Goal: Transaction & Acquisition: Purchase product/service

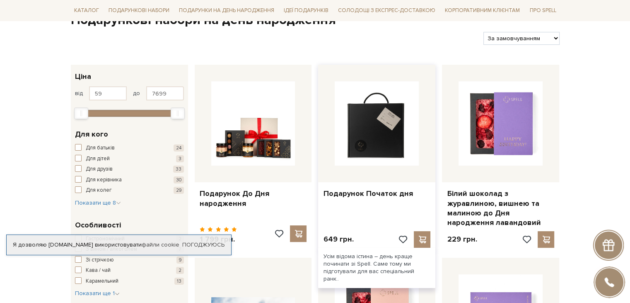
scroll to position [124, 0]
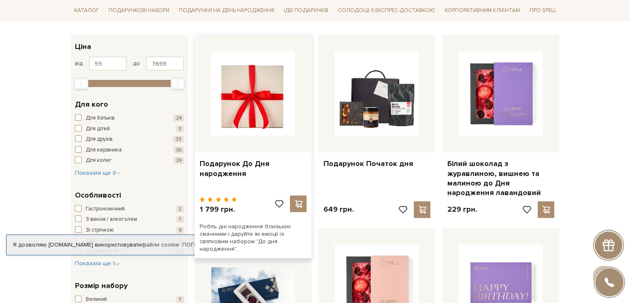
click at [269, 125] on img at bounding box center [253, 93] width 84 height 84
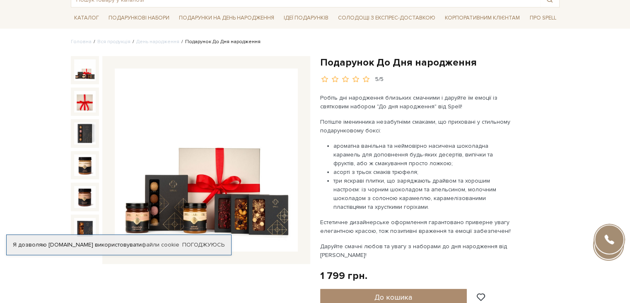
scroll to position [124, 0]
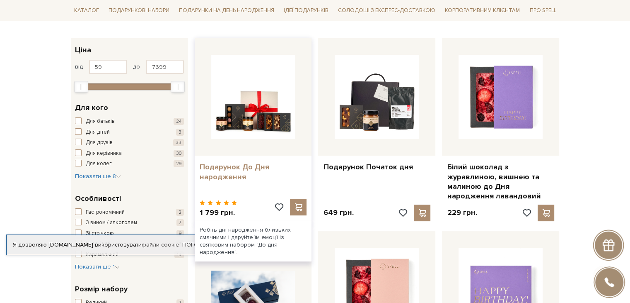
scroll to position [124, 0]
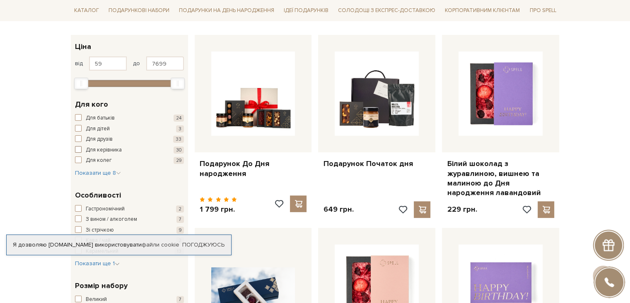
click at [79, 148] on span "button" at bounding box center [78, 149] width 7 height 7
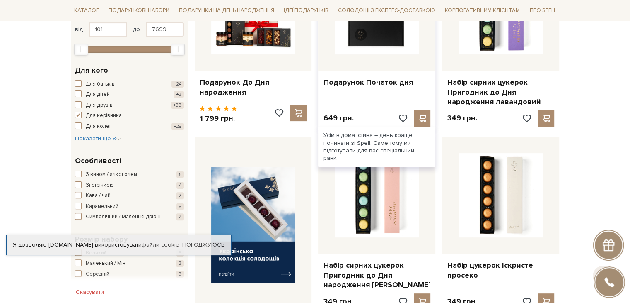
scroll to position [207, 0]
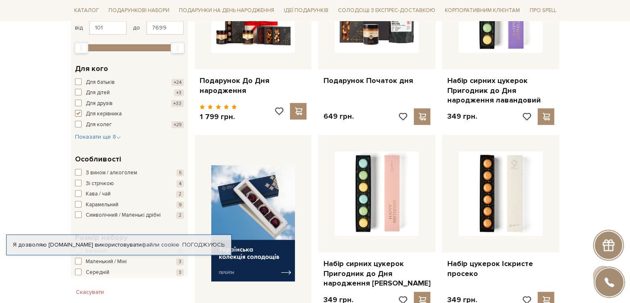
click at [78, 112] on span "button" at bounding box center [78, 113] width 7 height 7
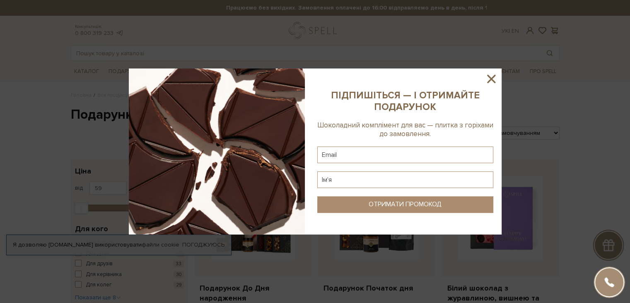
click at [492, 78] on icon at bounding box center [491, 79] width 8 height 8
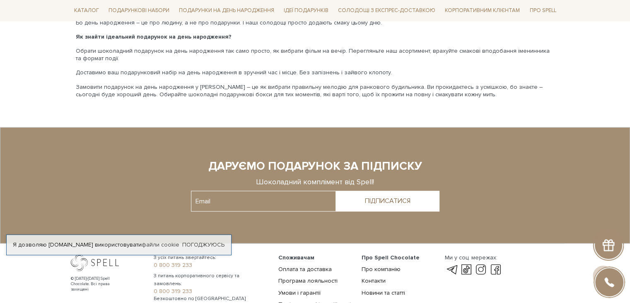
scroll to position [1993, 0]
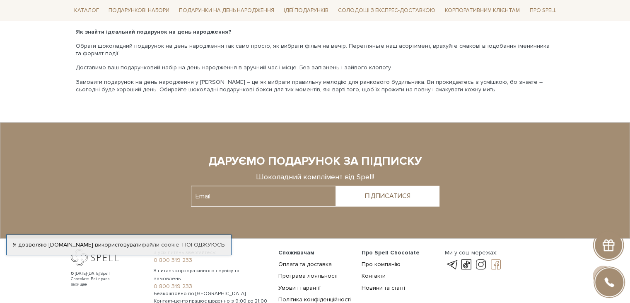
click at [497, 259] on link at bounding box center [496, 264] width 14 height 10
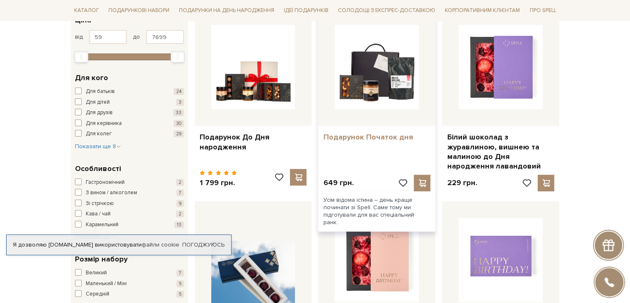
scroll to position [166, 0]
